Goal: Information Seeking & Learning: Learn about a topic

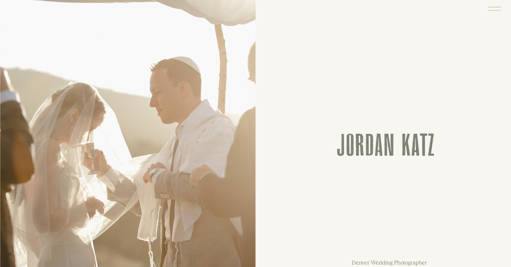
click at [500, 6] on icon at bounding box center [494, 8] width 16 height 17
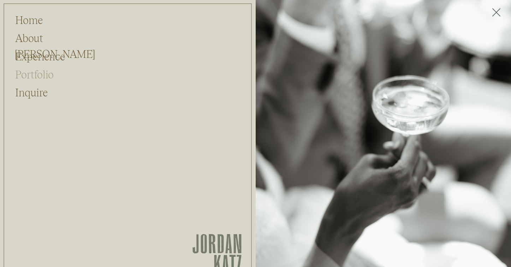
click at [34, 74] on h2 "Portfolio" at bounding box center [34, 73] width 38 height 13
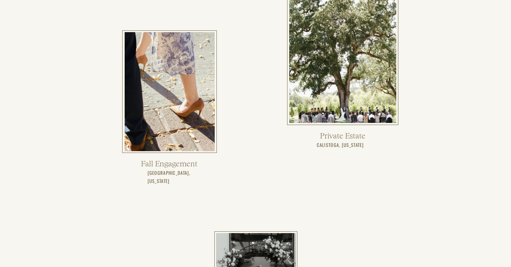
scroll to position [1204, 0]
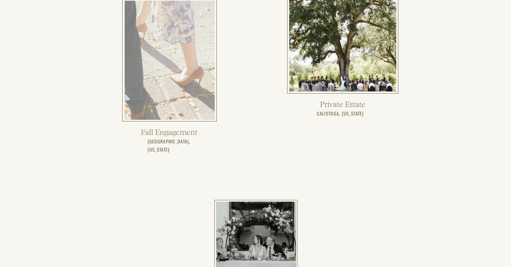
click at [185, 95] on div at bounding box center [170, 60] width 90 height 119
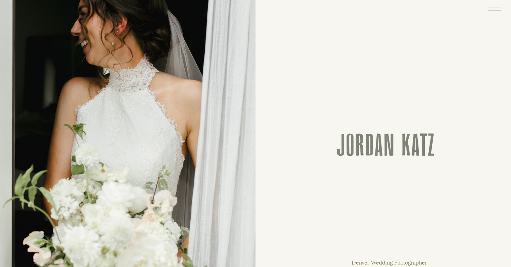
click at [487, 9] on icon at bounding box center [494, 8] width 16 height 17
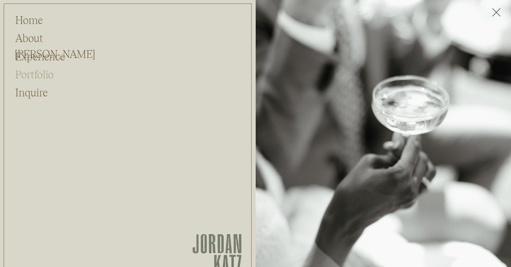
click at [46, 71] on h2 "Portfolio" at bounding box center [34, 73] width 38 height 13
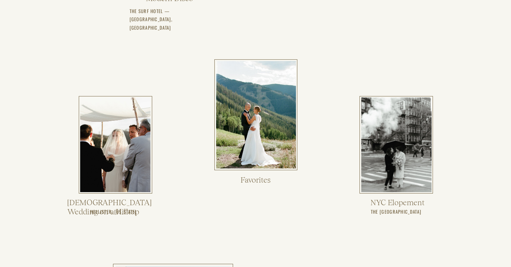
scroll to position [308, 0]
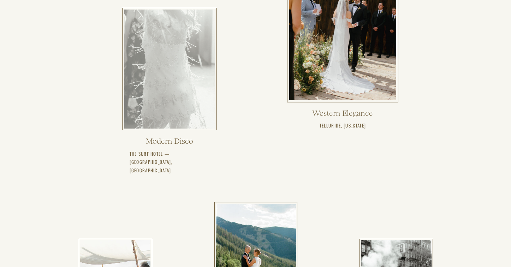
click at [182, 120] on div at bounding box center [169, 69] width 91 height 119
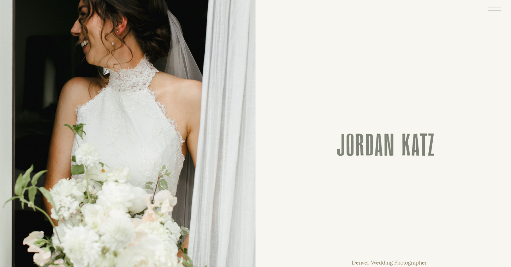
click at [500, 7] on rect at bounding box center [494, 7] width 12 height 0
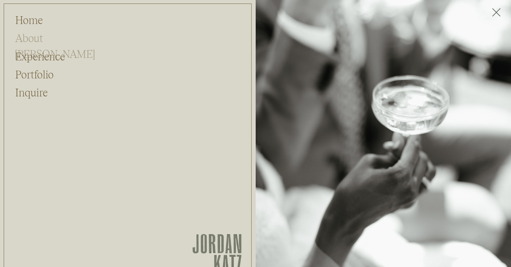
click at [38, 38] on h2 "About [PERSON_NAME]" at bounding box center [49, 36] width 69 height 13
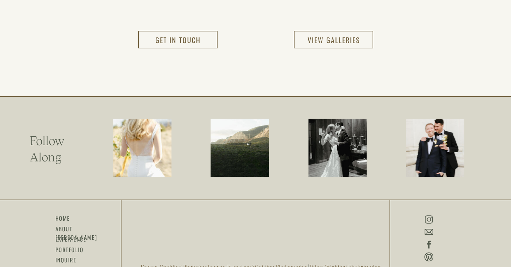
scroll to position [755, 0]
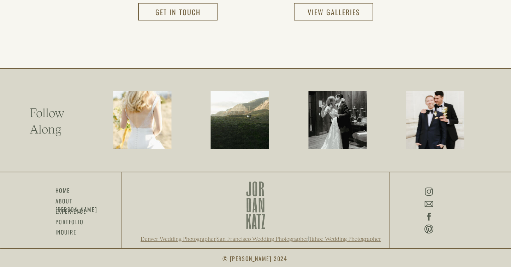
click at [430, 194] on icon at bounding box center [429, 192] width 10 height 12
